Goal: Navigation & Orientation: Find specific page/section

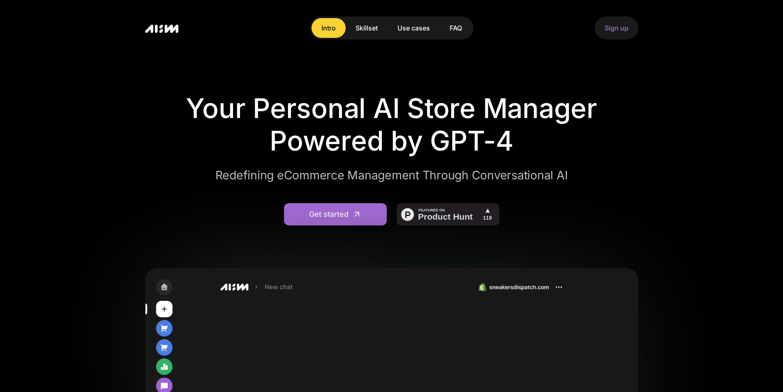
click at [618, 23] on link "Sign up" at bounding box center [617, 27] width 44 height 23
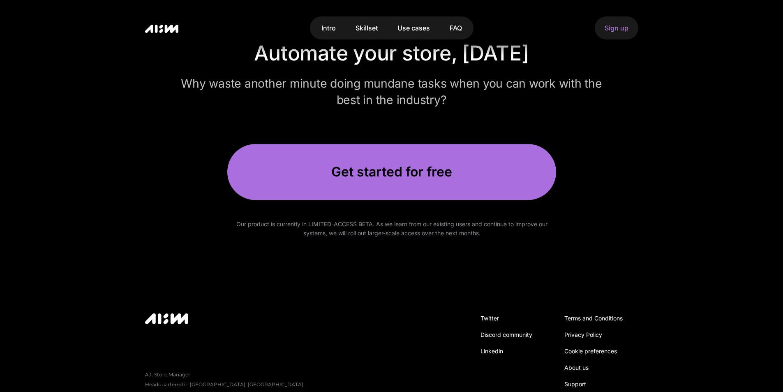
scroll to position [2750, 0]
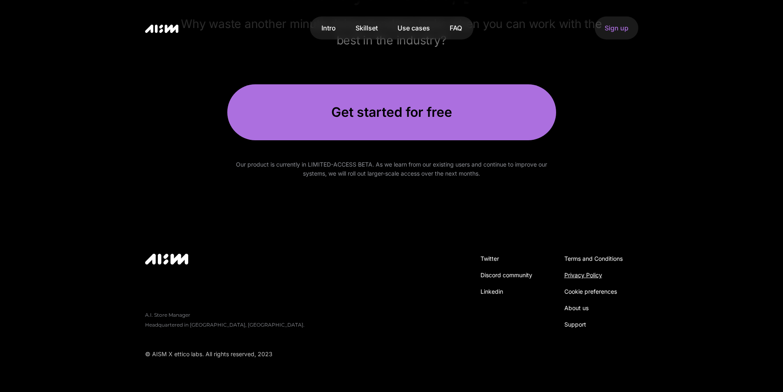
click at [577, 276] on div "Privacy Policy" at bounding box center [583, 275] width 38 height 10
